Goal: Find specific page/section: Find specific page/section

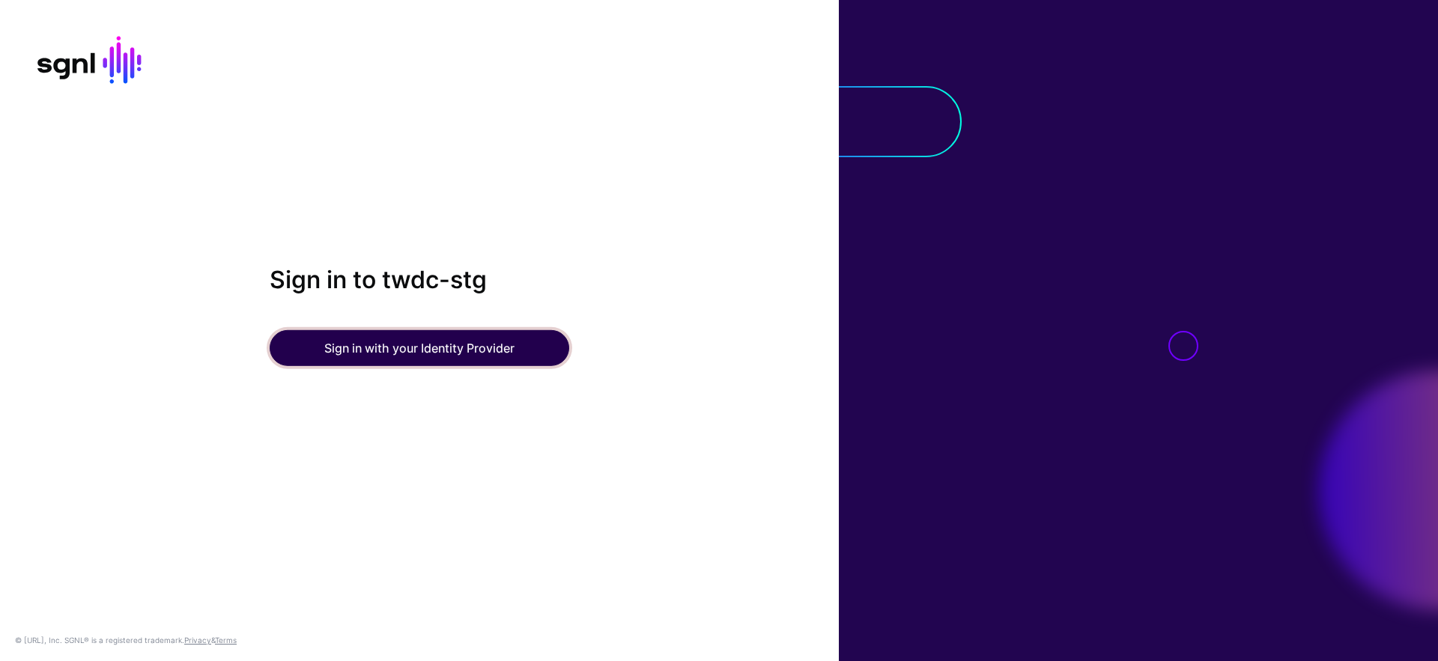
click at [460, 353] on button "Sign in with your Identity Provider" at bounding box center [420, 348] width 300 height 36
click at [487, 343] on button "Sign in with your Identity Provider" at bounding box center [420, 348] width 300 height 36
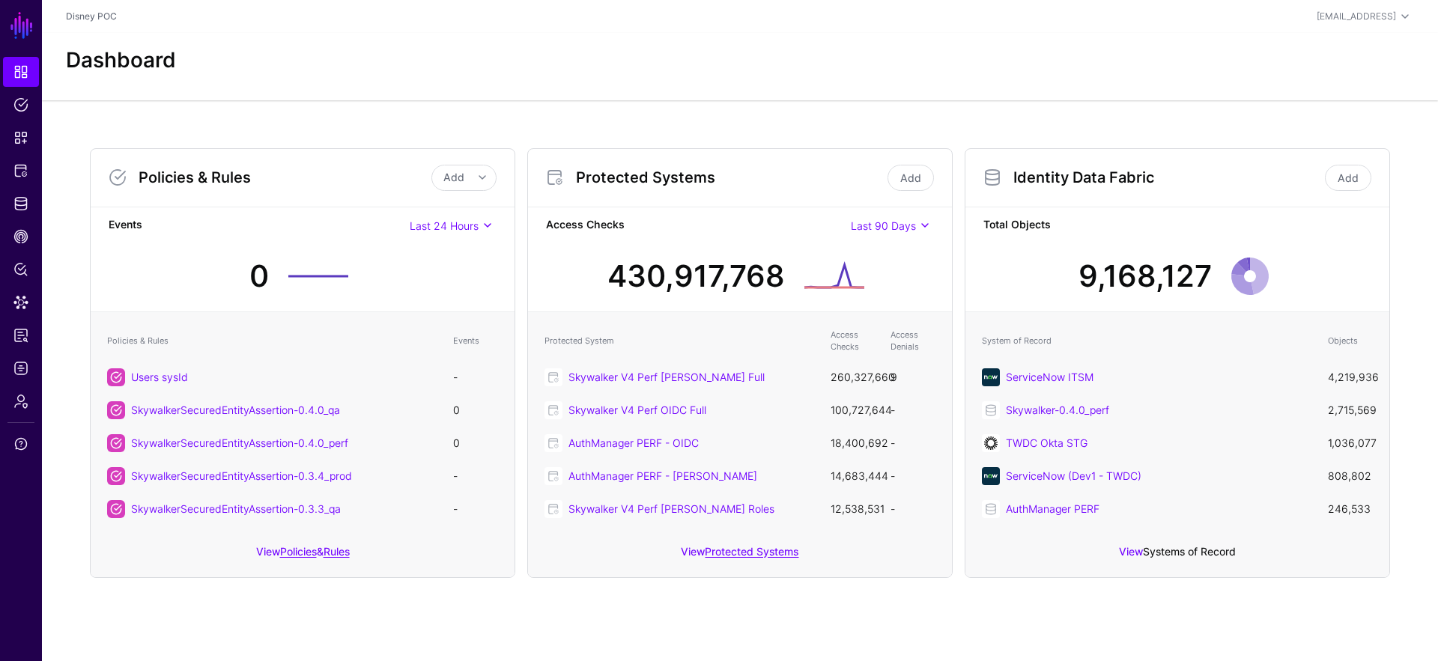
click at [1215, 551] on link "Systems of Record" at bounding box center [1189, 551] width 93 height 13
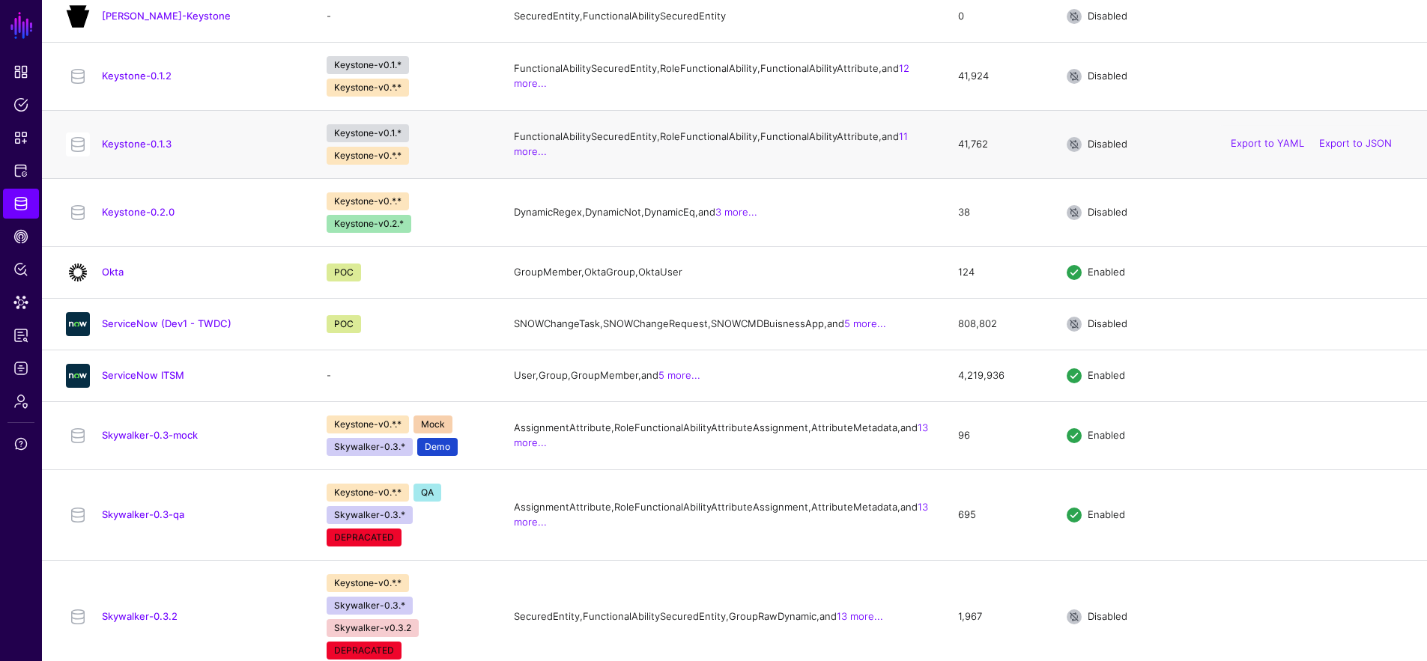
scroll to position [842, 0]
click at [150, 218] on link "Keystone-0.2.0" at bounding box center [138, 212] width 73 height 12
